Goal: Ask a question

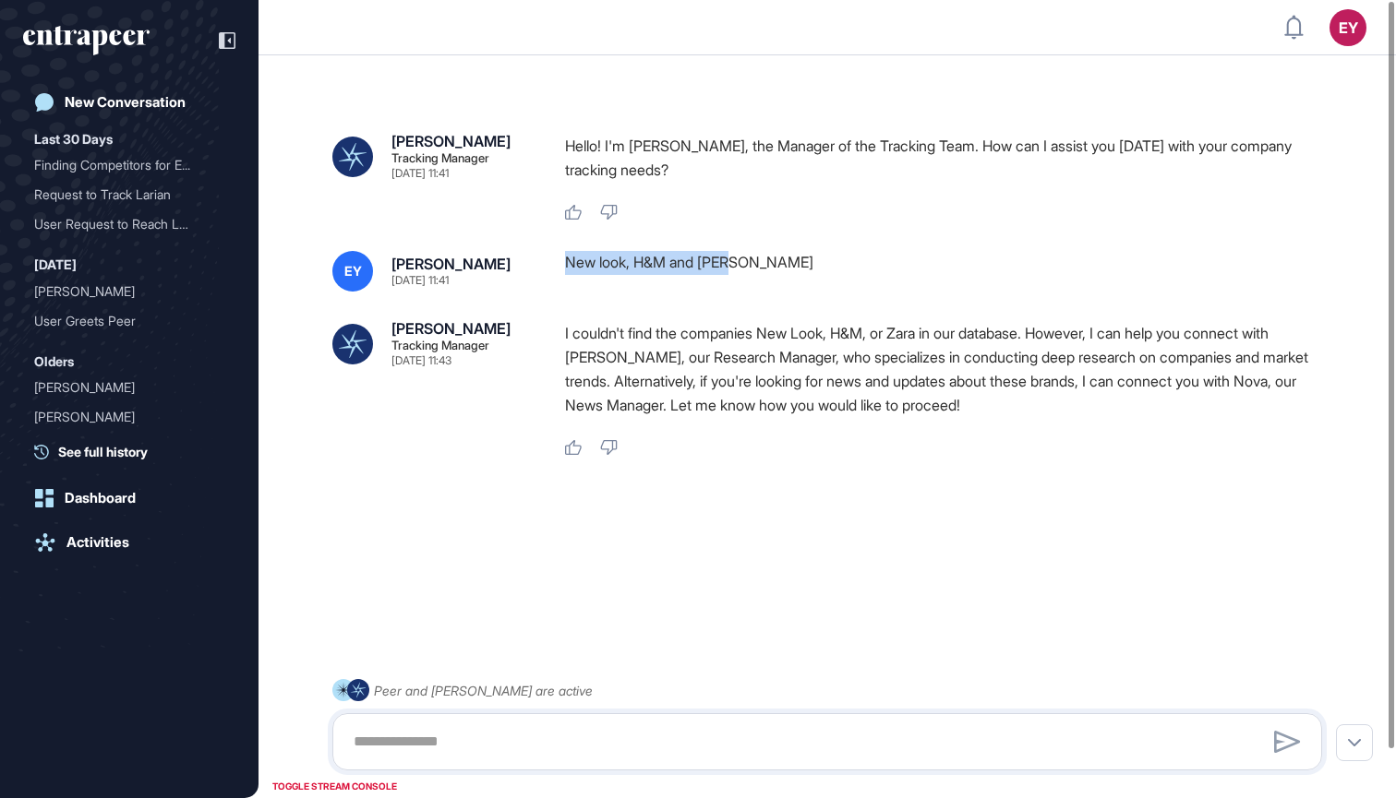
drag, startPoint x: 761, startPoint y: 264, endPoint x: 560, endPoint y: 263, distance: 200.3
click at [560, 263] on div "EY [PERSON_NAME] [DATE] 11:41 New look, H&M and [PERSON_NAME]" at bounding box center [826, 271] width 989 height 41
copy div "New look, H&M and [PERSON_NAME]"
click at [200, 108] on link "New Conversation" at bounding box center [129, 102] width 212 height 37
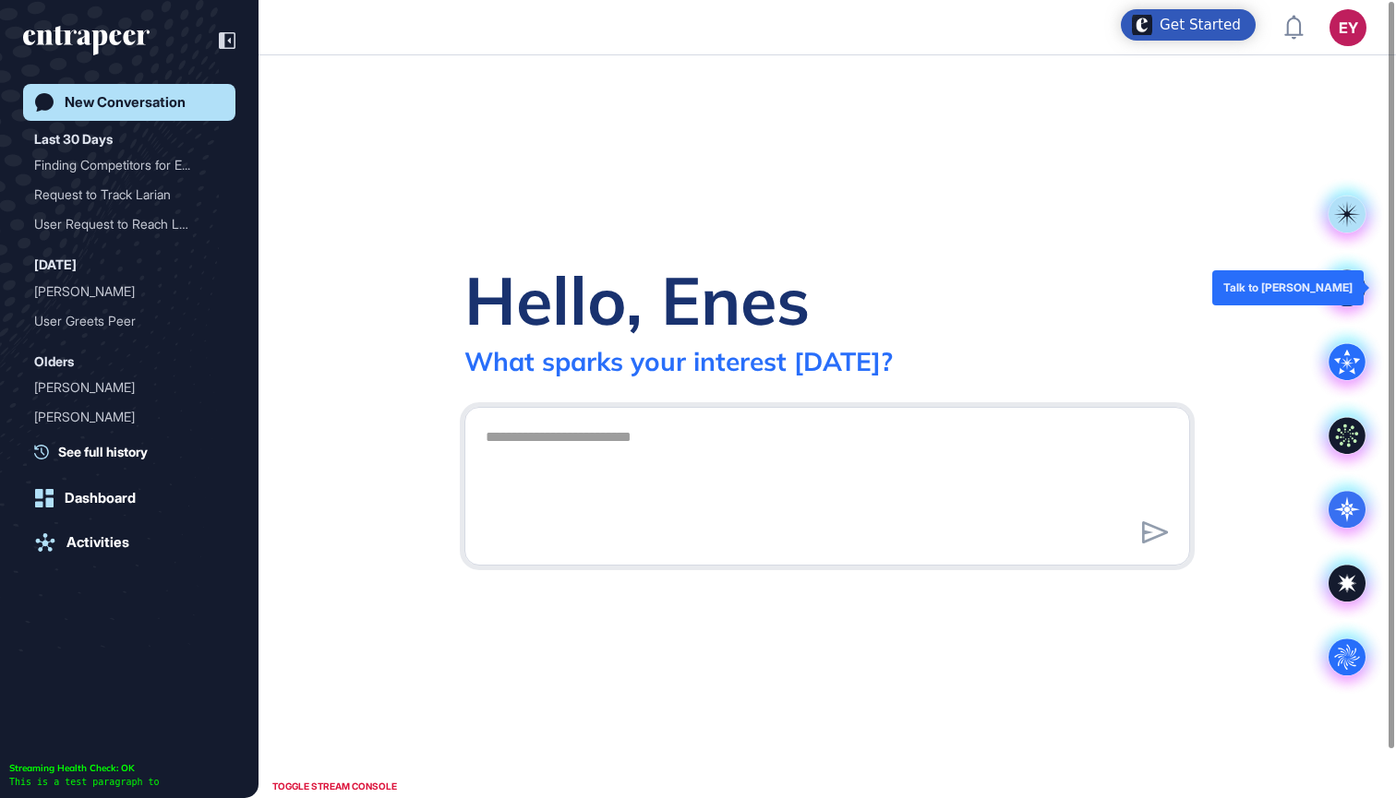
click at [1348, 286] on icon at bounding box center [1346, 287] width 25 height 25
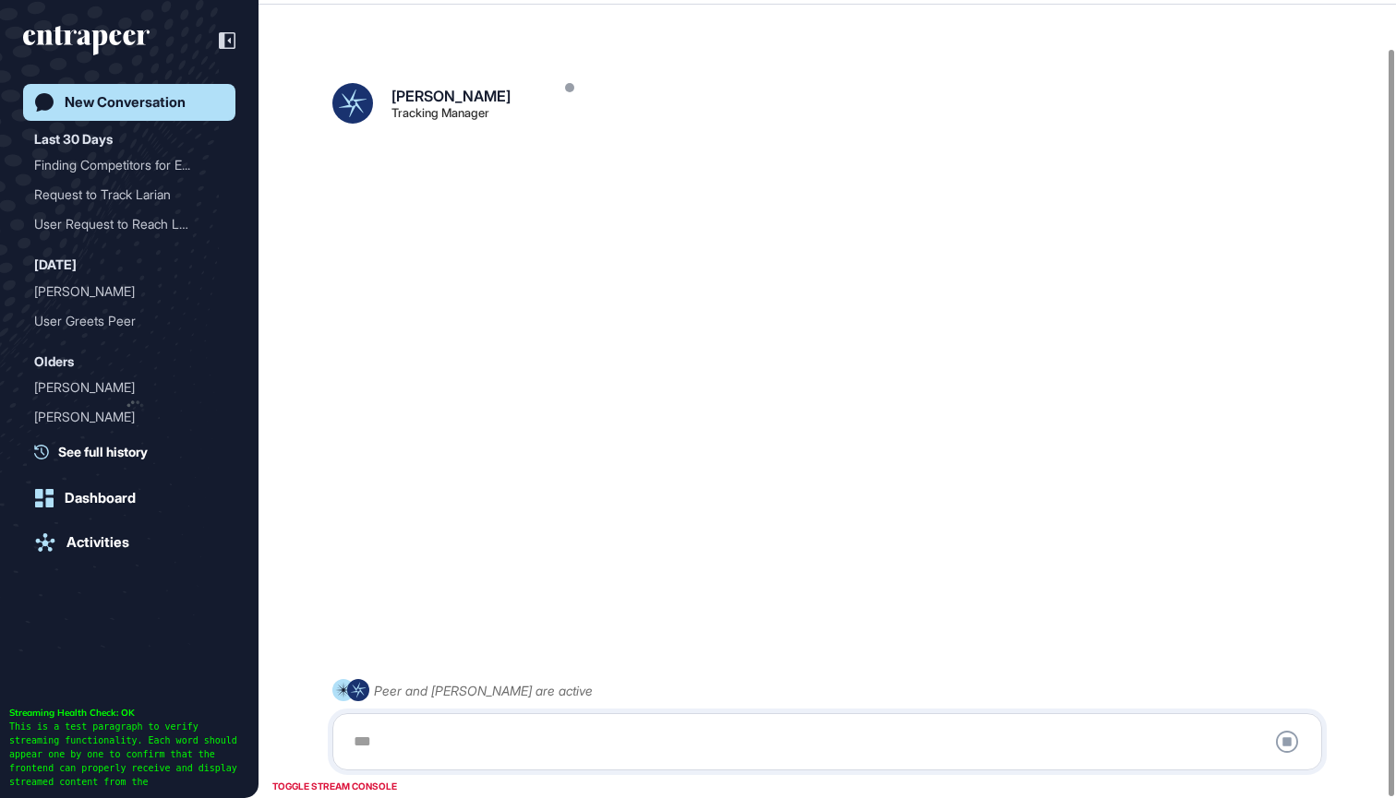
scroll to position [52, 0]
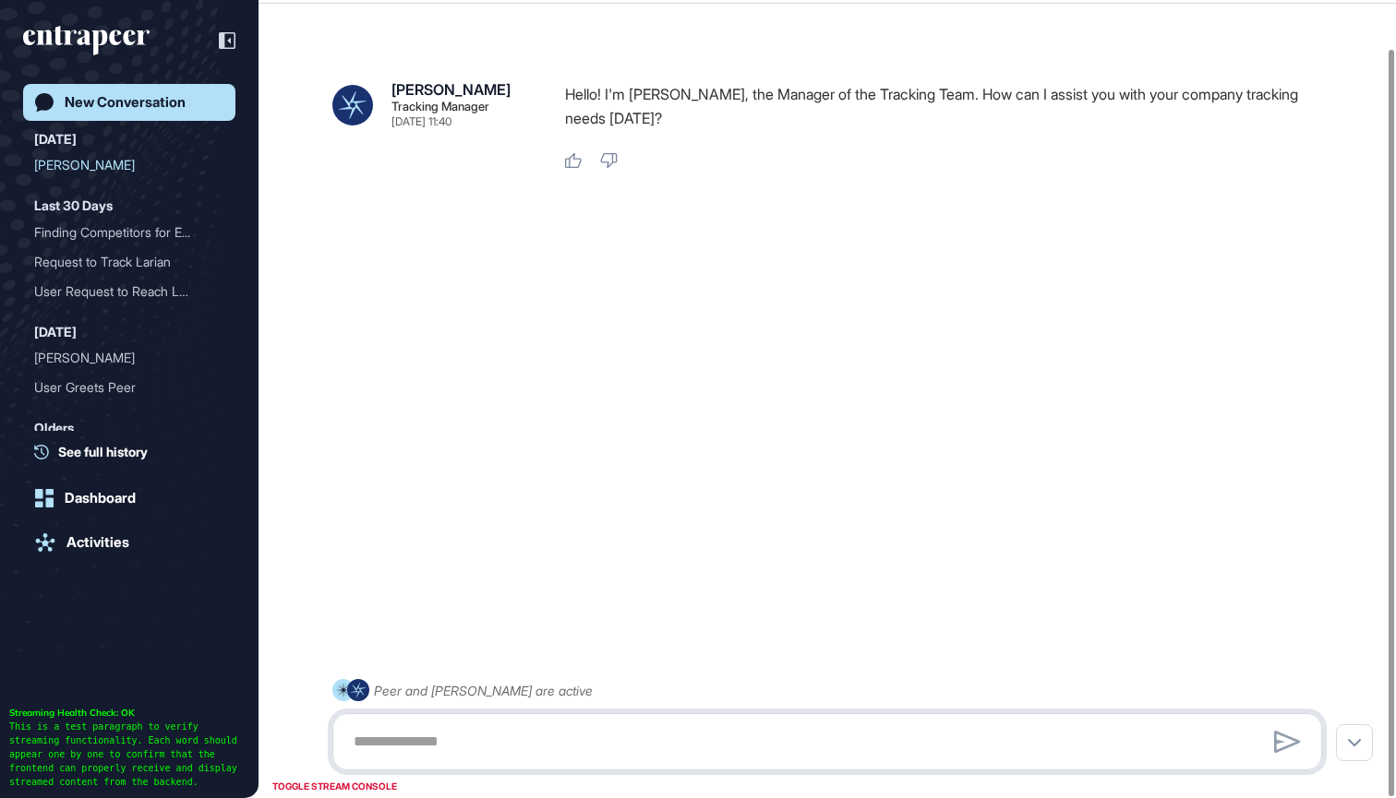
click at [552, 746] on textarea at bounding box center [826, 742] width 969 height 37
paste textarea "**********"
type textarea "**********"
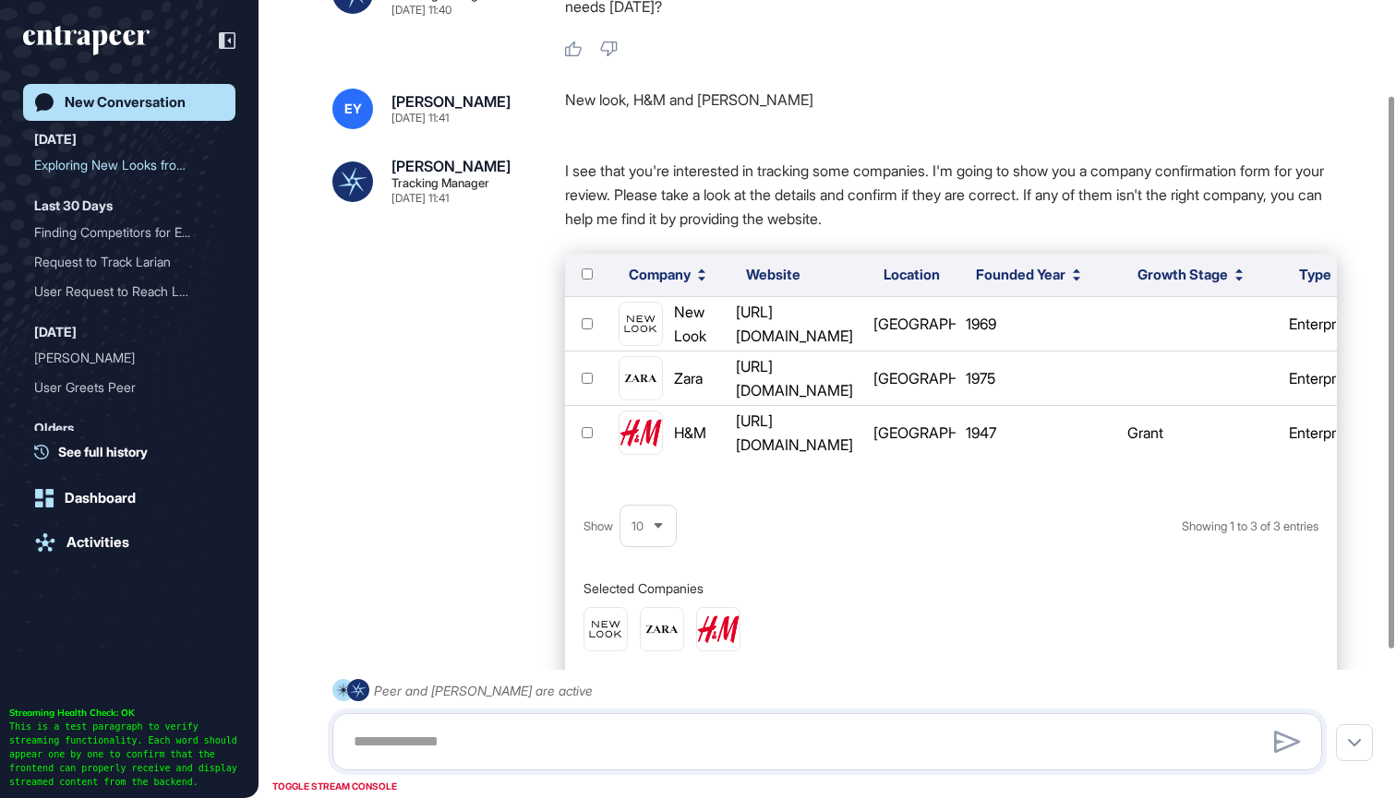
scroll to position [155, 0]
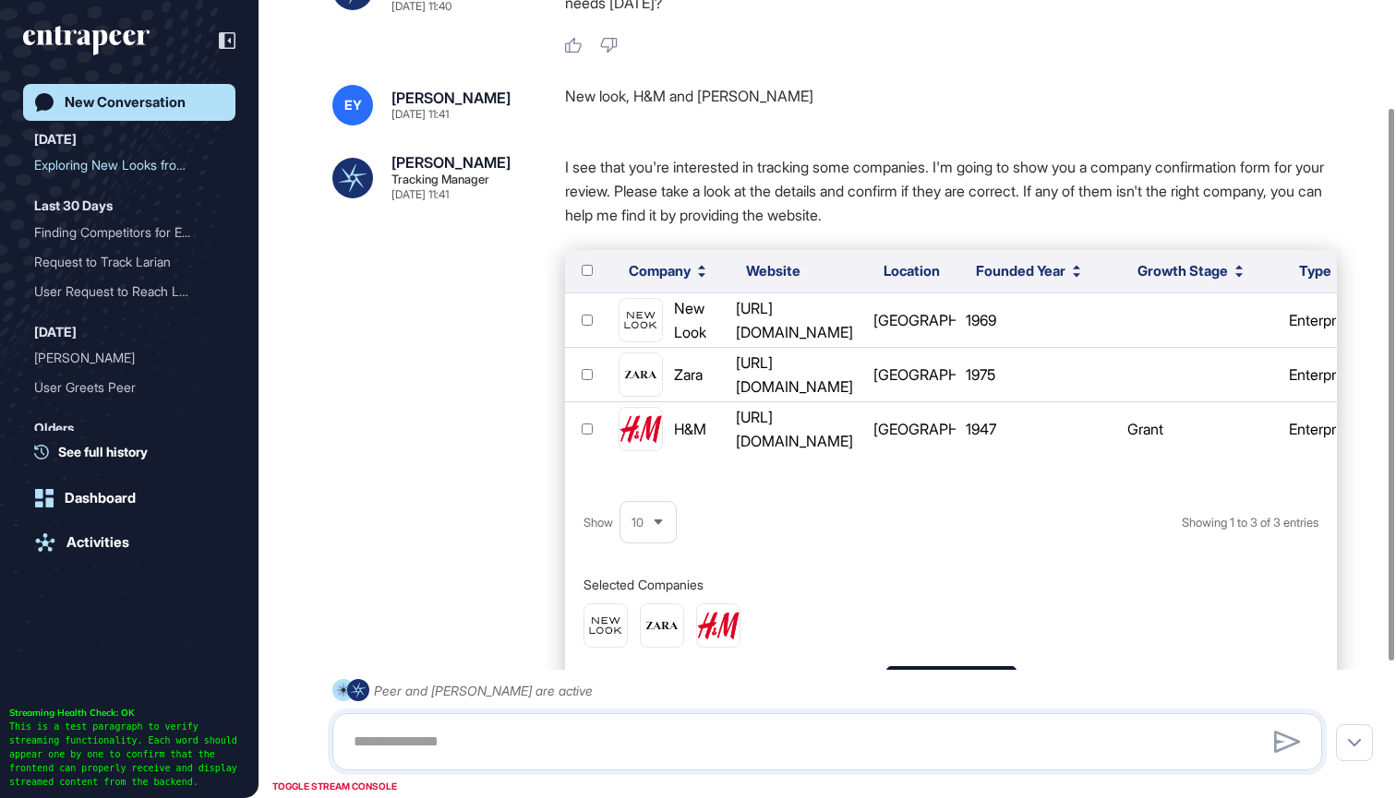
click at [629, 210] on p "I see that you're interested in tracking some companies. I'm going to show you …" at bounding box center [951, 191] width 772 height 72
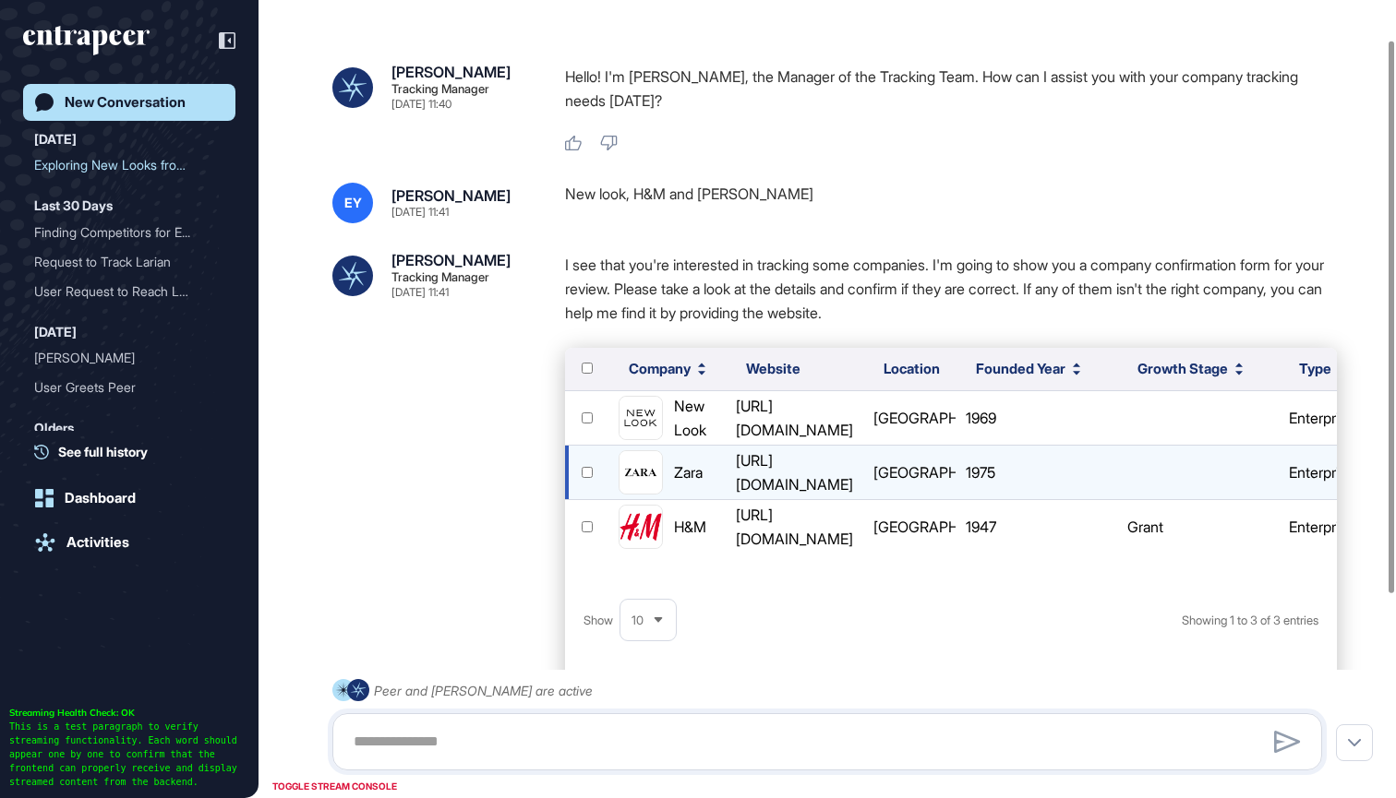
scroll to position [0, 0]
